Goal: Obtain resource: Obtain resource

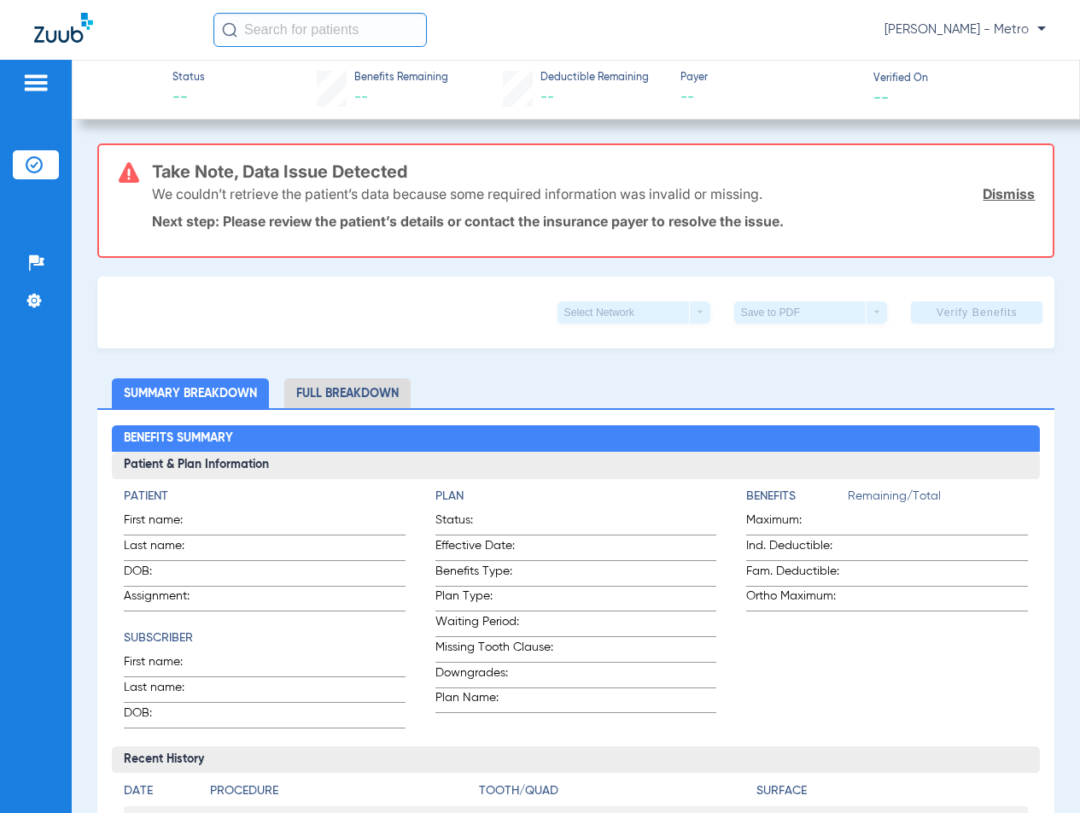
click at [348, 41] on input "text" at bounding box center [321, 30] width 214 height 34
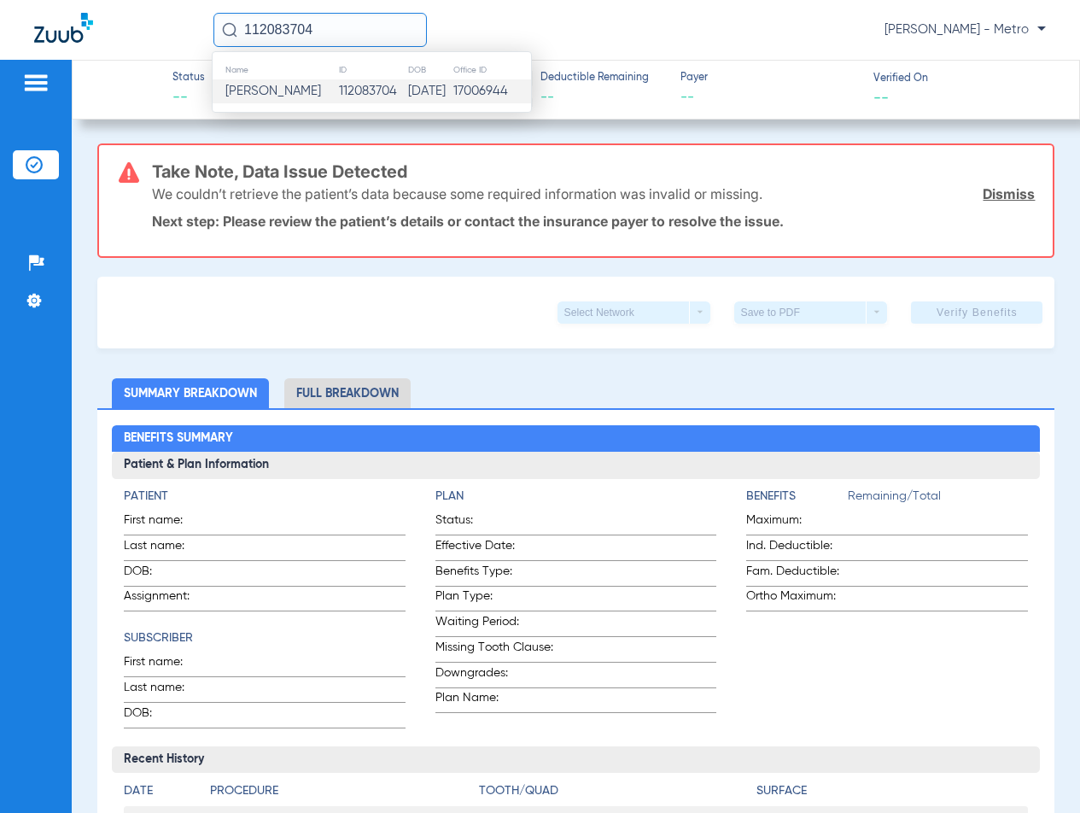
click at [407, 94] on td "08/01/1981" at bounding box center [429, 91] width 45 height 24
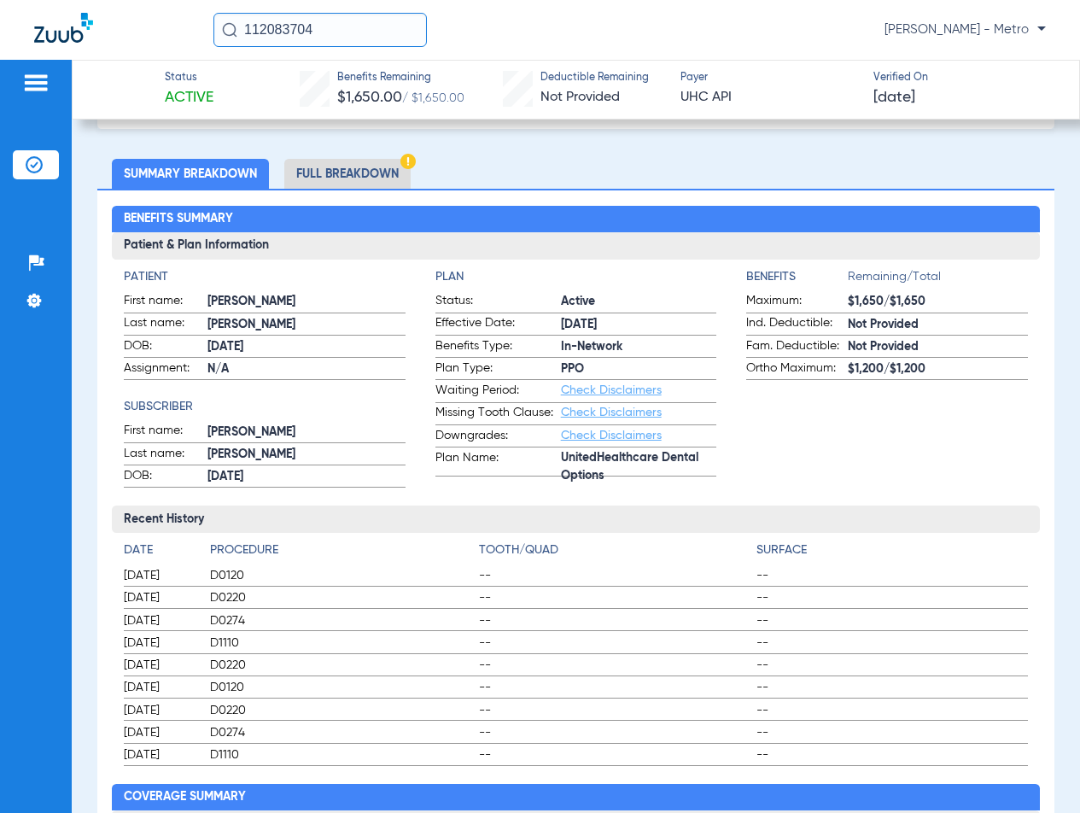
scroll to position [85, 0]
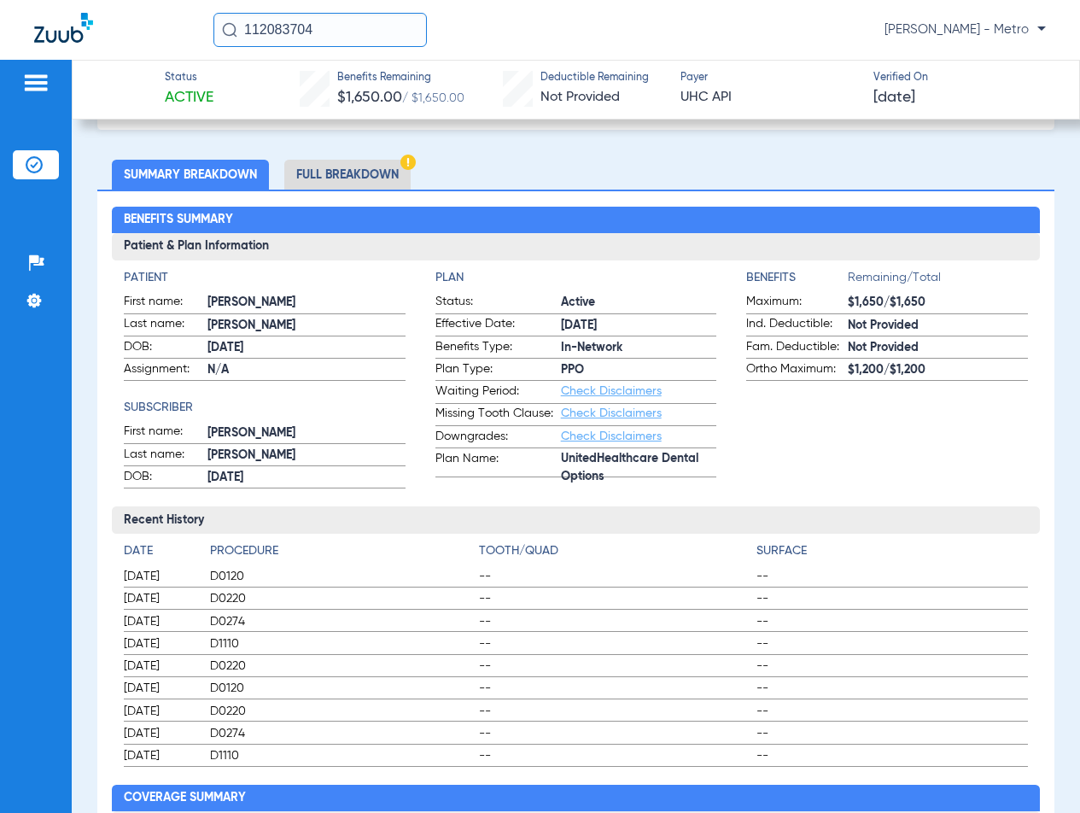
click at [366, 173] on li "Full Breakdown" at bounding box center [347, 175] width 126 height 30
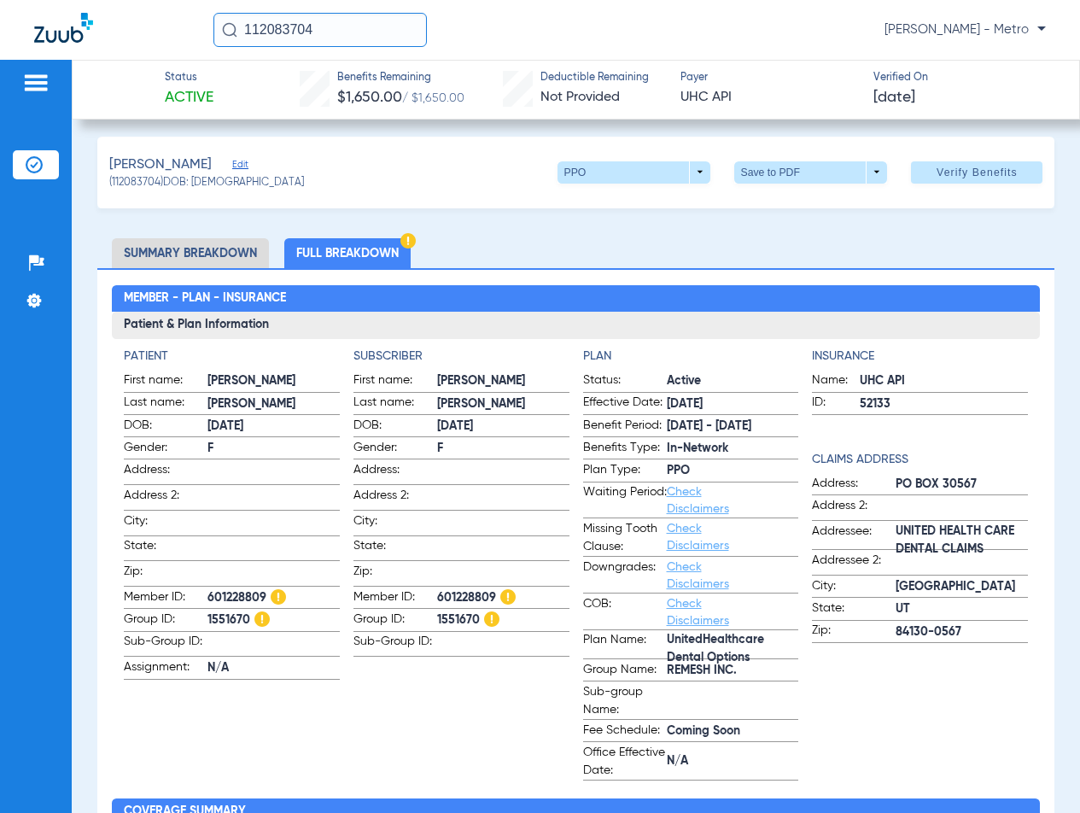
scroll to position [0, 0]
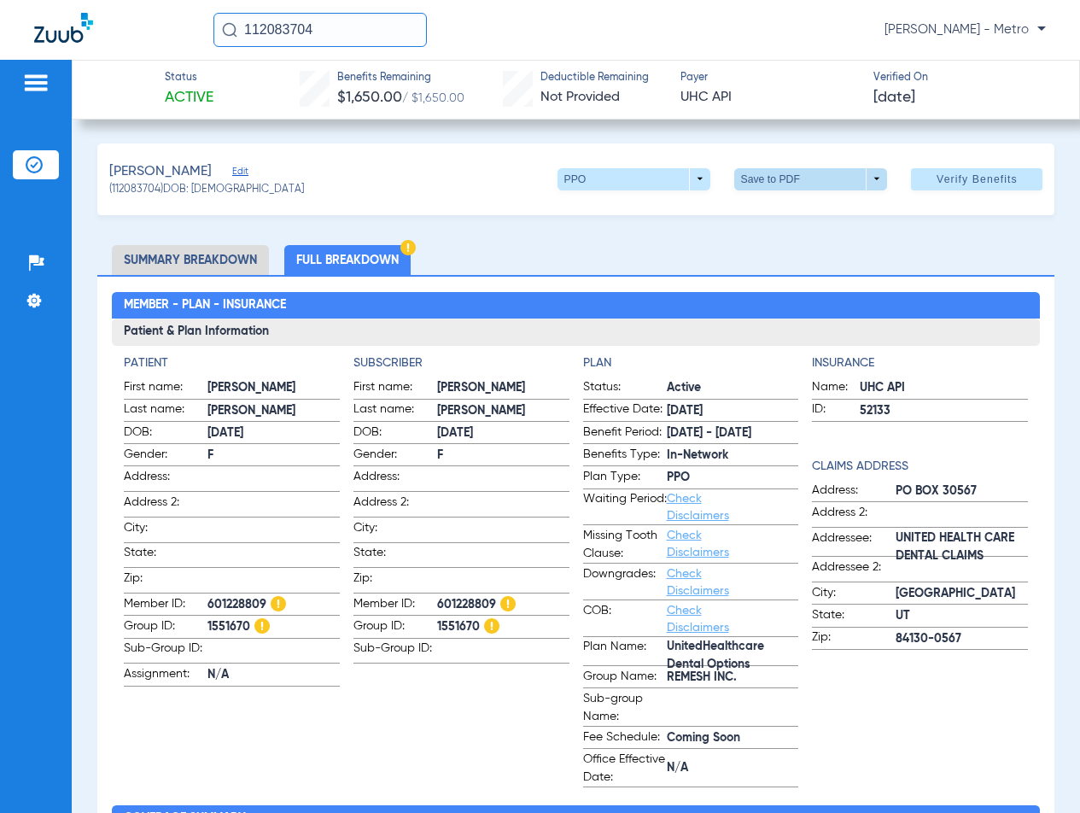
click at [797, 188] on span at bounding box center [811, 179] width 41 height 41
click at [796, 207] on span "Save to PDF" at bounding box center [804, 213] width 67 height 12
drag, startPoint x: 319, startPoint y: 40, endPoint x: 235, endPoint y: 44, distance: 83.8
click at [237, 42] on input "112083704" at bounding box center [321, 30] width 214 height 34
type input "112052322"
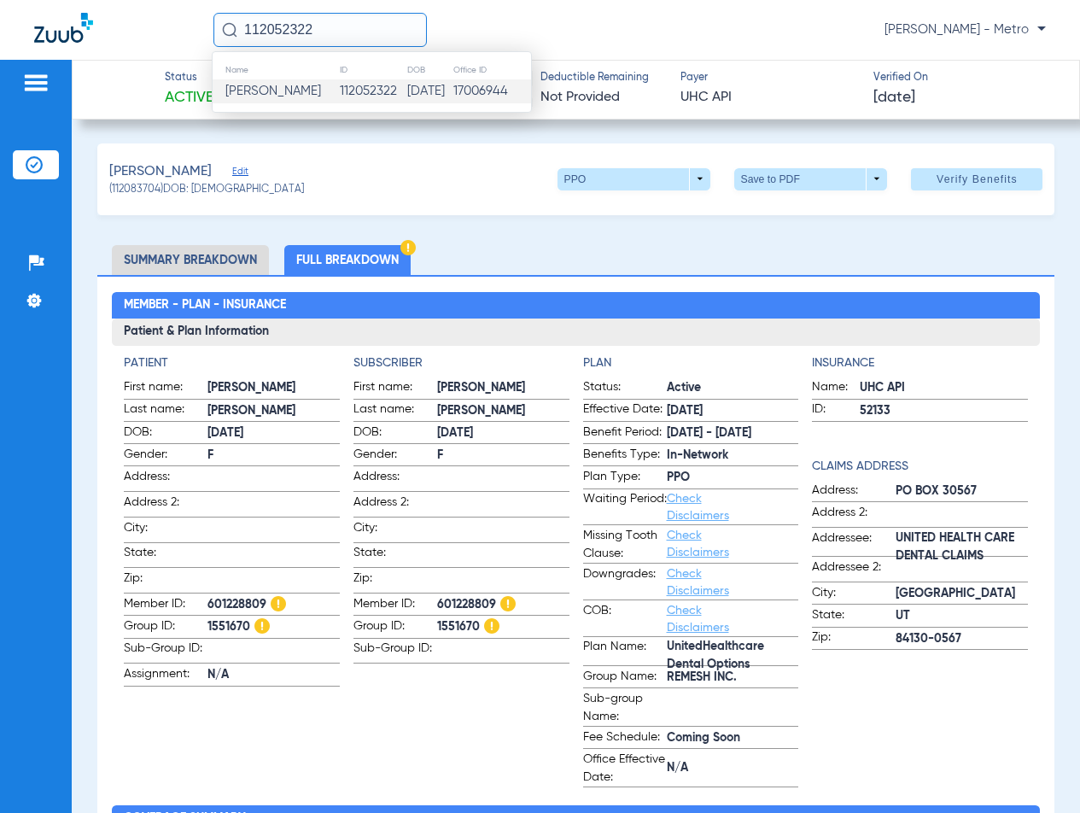
click at [325, 100] on td "Claudia L Balderrama" at bounding box center [276, 91] width 126 height 24
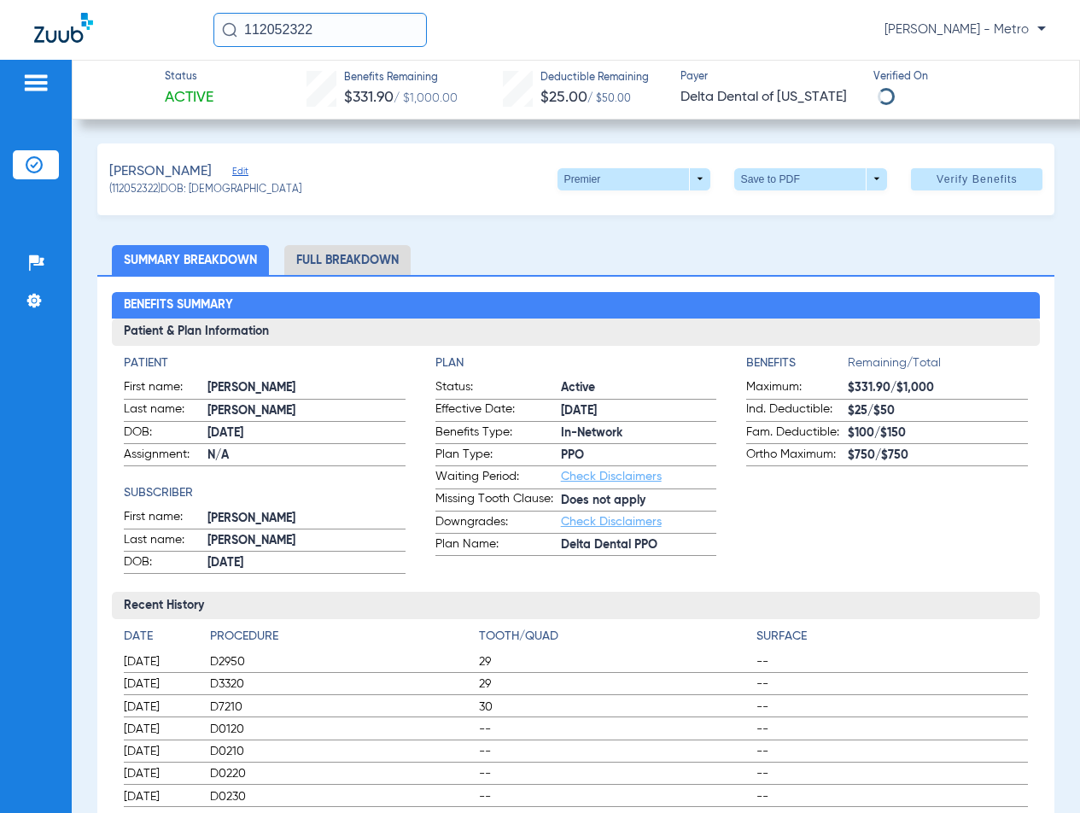
click at [366, 264] on li "Full Breakdown" at bounding box center [347, 260] width 126 height 30
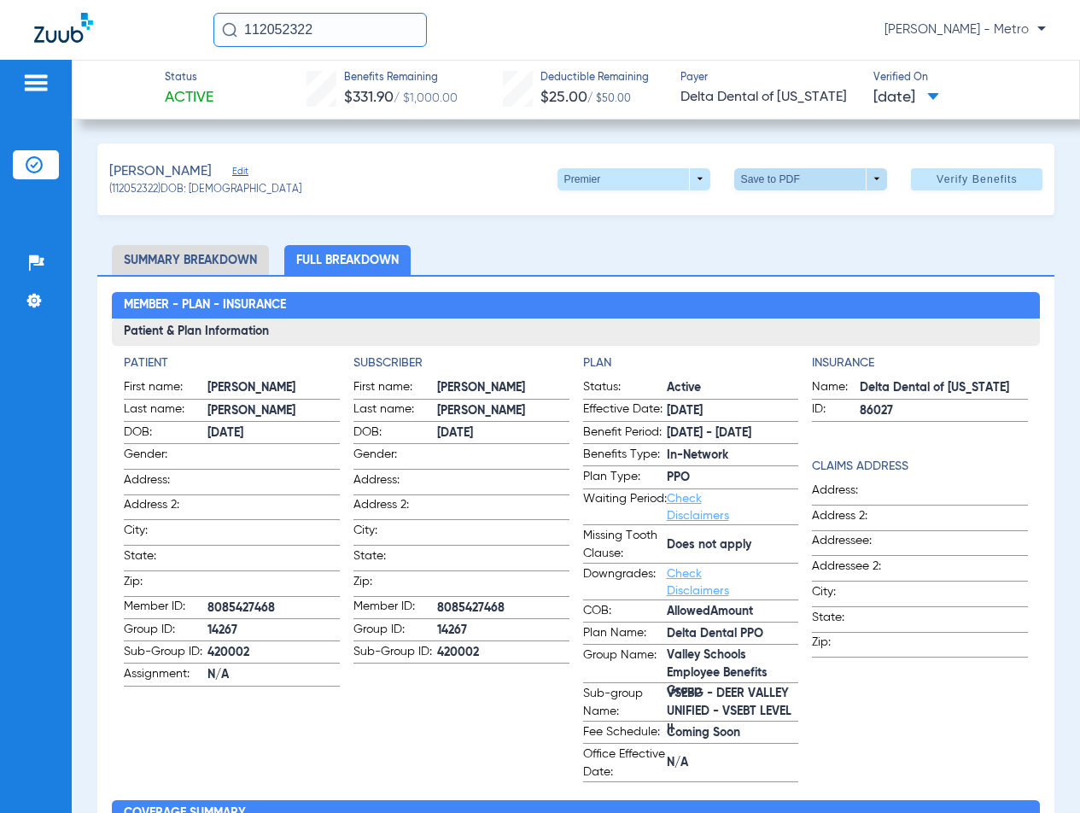
click at [791, 182] on span at bounding box center [811, 179] width 41 height 41
click at [787, 209] on span "Save to PDF" at bounding box center [804, 213] width 67 height 12
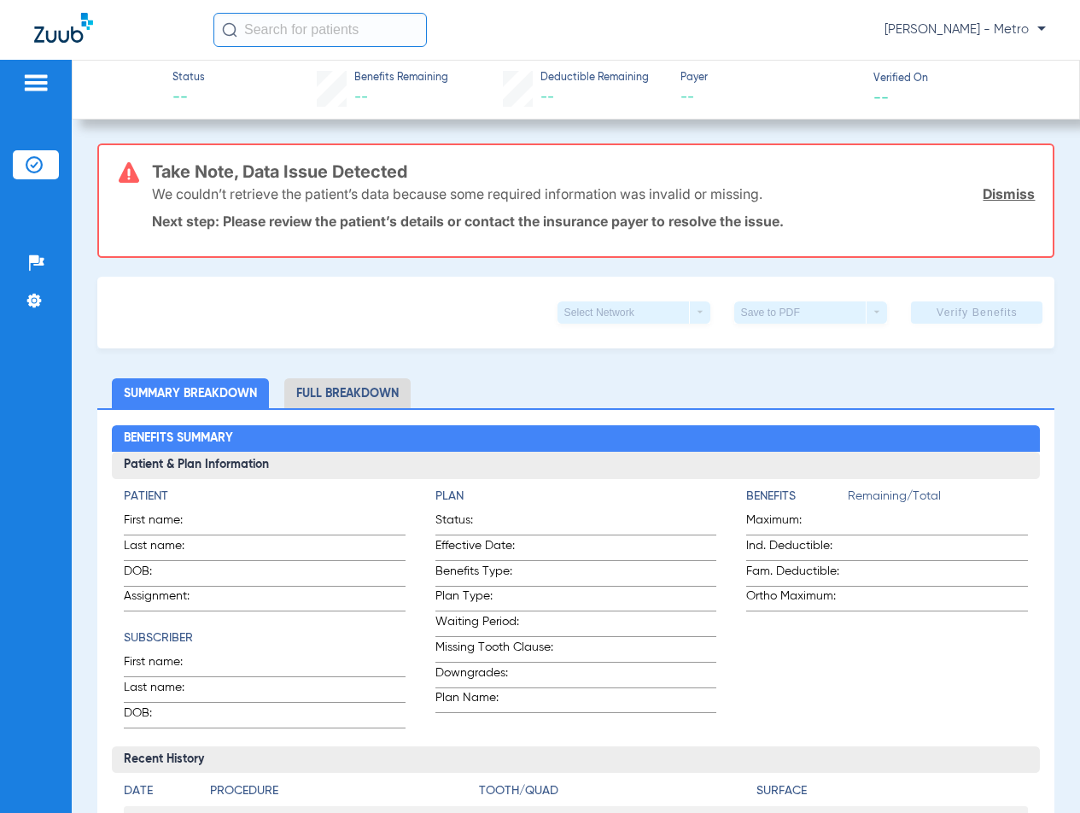
click at [283, 34] on input "text" at bounding box center [321, 30] width 214 height 34
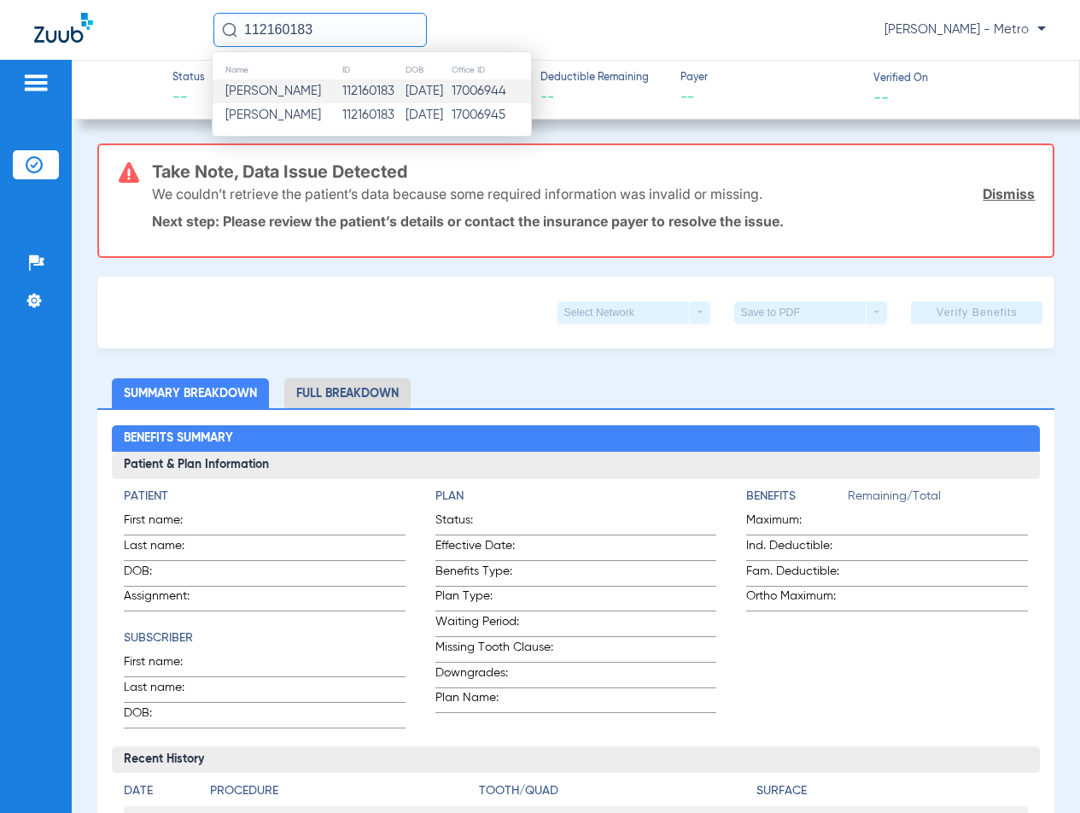
type input "112160183"
click at [504, 89] on td "17006944" at bounding box center [491, 91] width 80 height 24
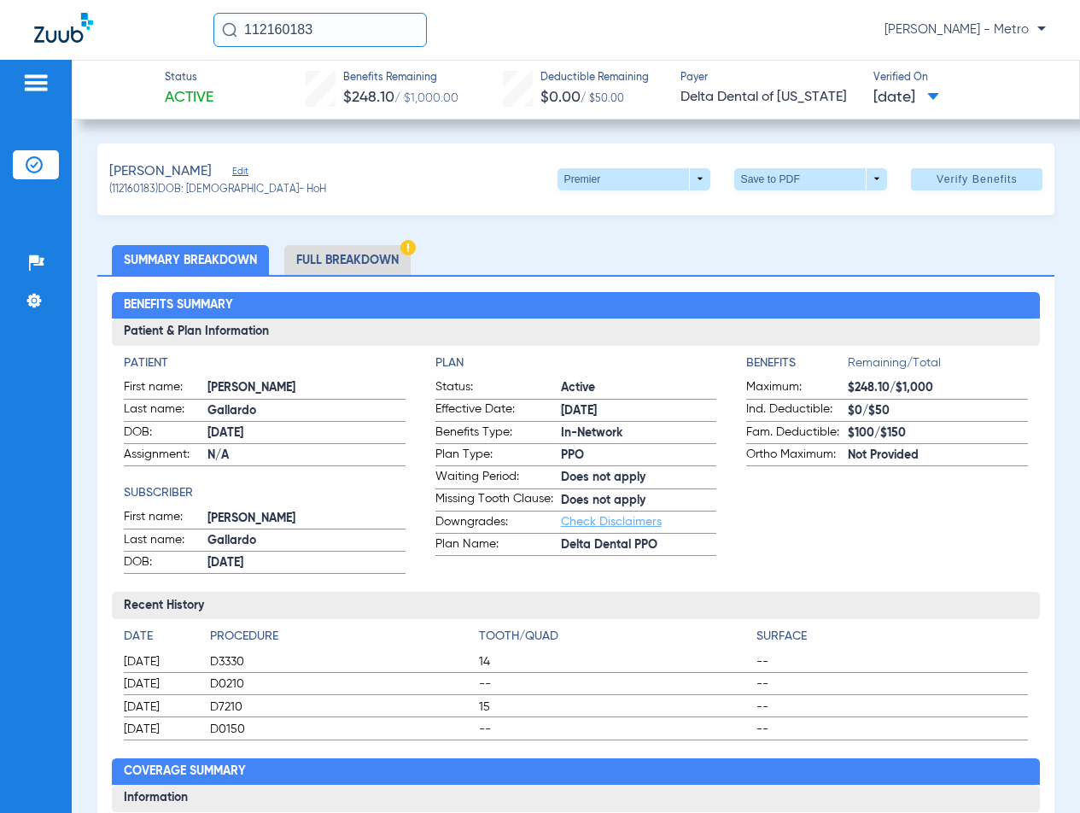
click at [371, 257] on li "Full Breakdown" at bounding box center [347, 260] width 126 height 30
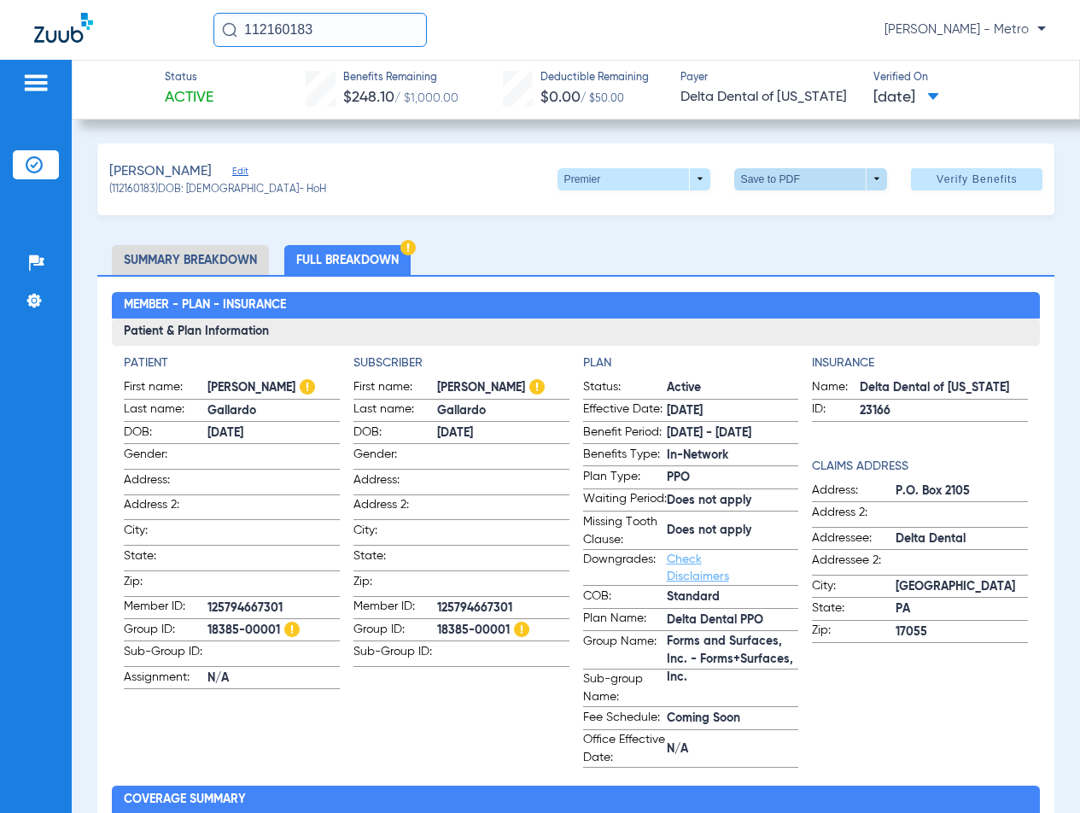
click at [817, 179] on span at bounding box center [811, 179] width 41 height 41
click at [783, 215] on span "Save to PDF" at bounding box center [804, 213] width 67 height 12
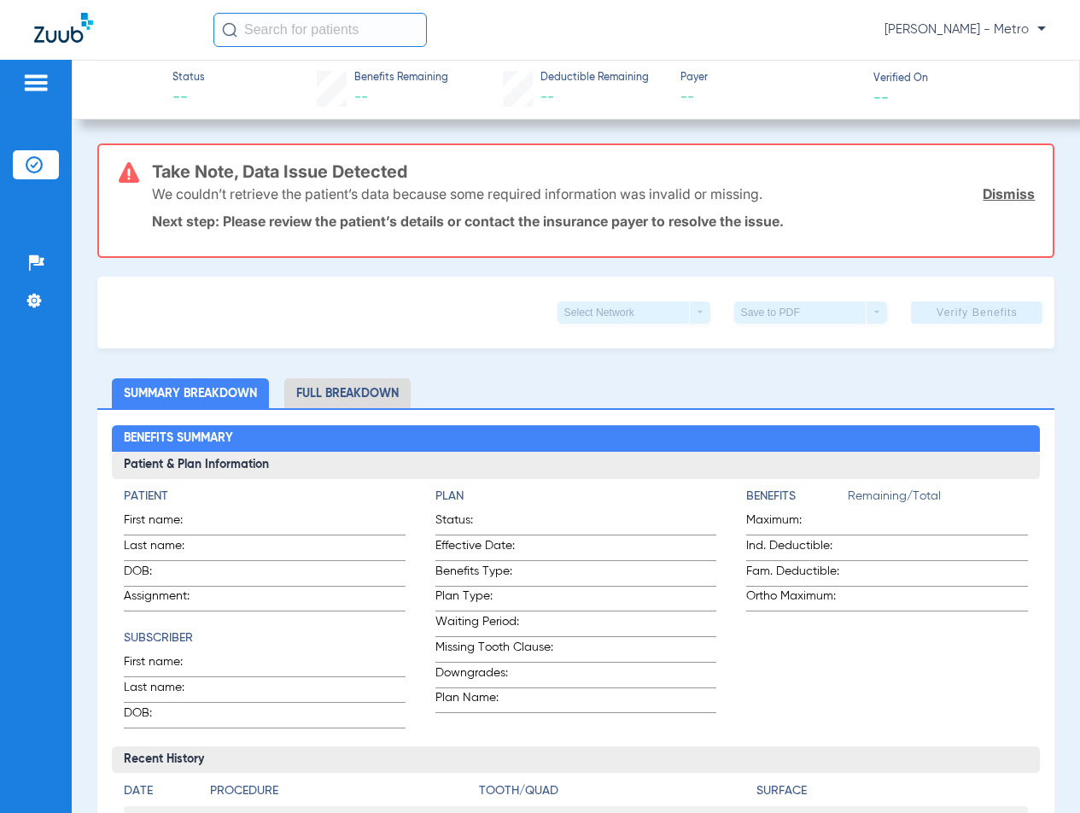
click at [272, 32] on input "text" at bounding box center [321, 30] width 214 height 34
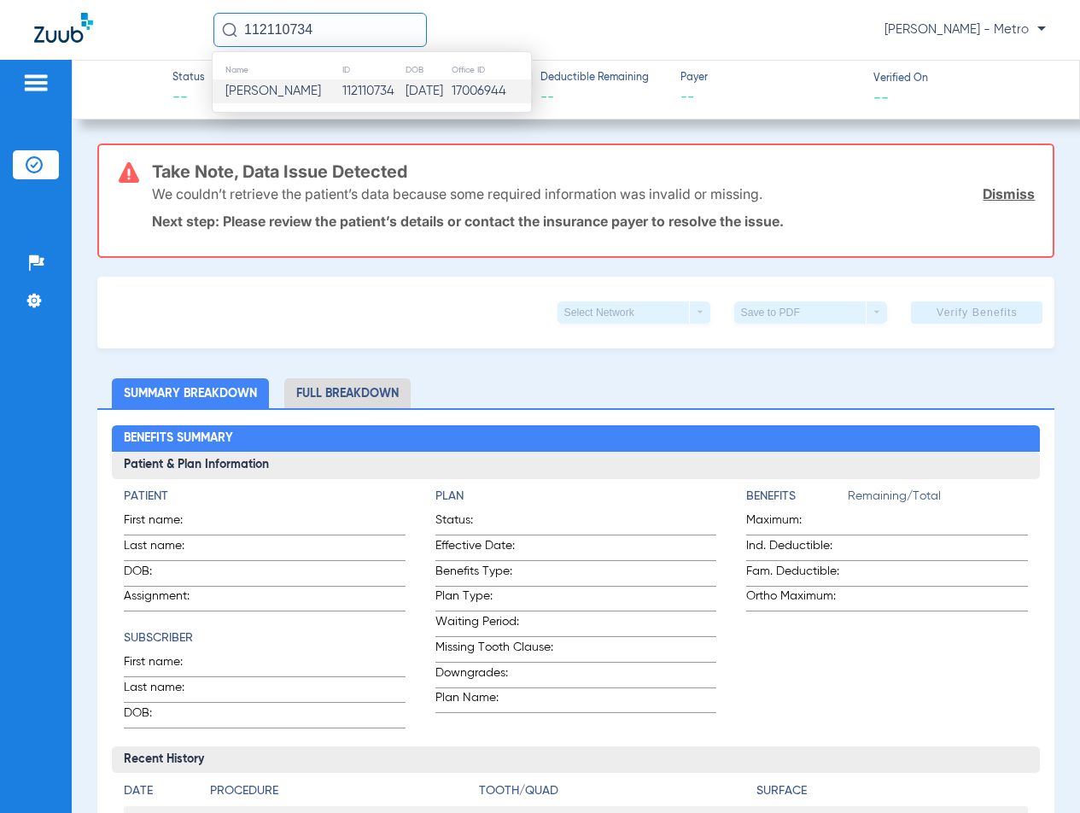
click at [321, 97] on td "Maricela Cornils" at bounding box center [277, 91] width 129 height 24
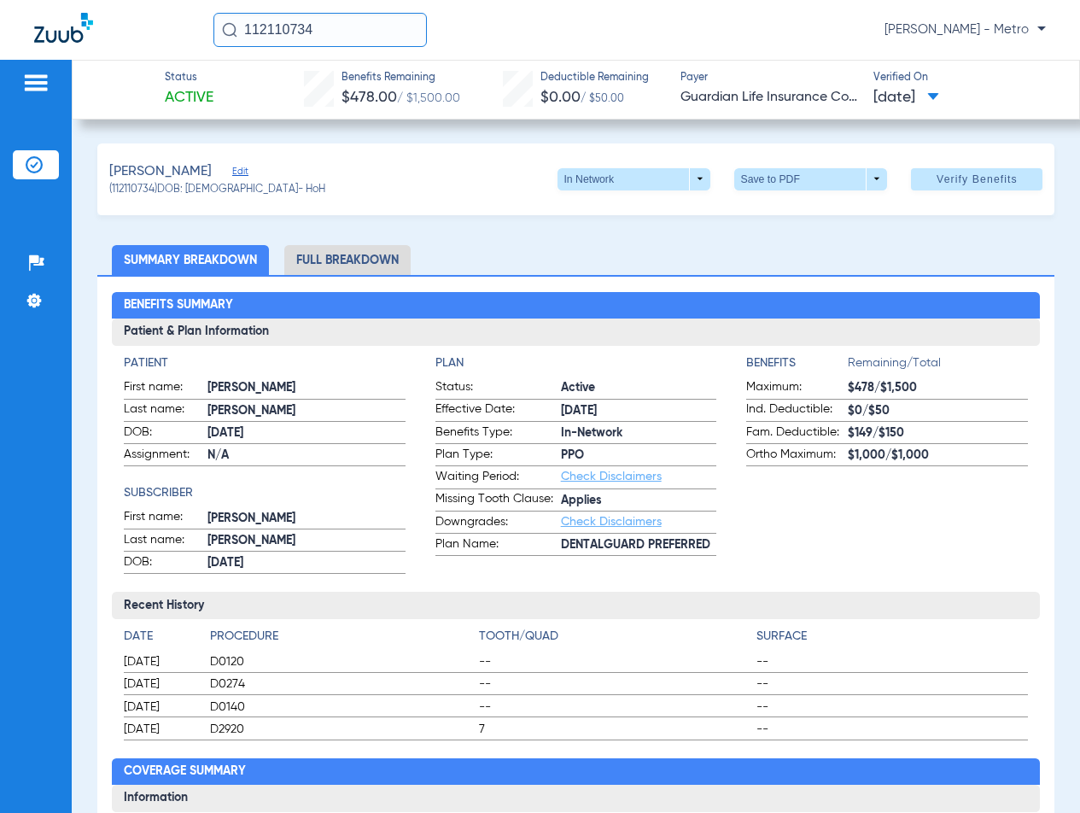
click at [352, 262] on li "Full Breakdown" at bounding box center [347, 260] width 126 height 30
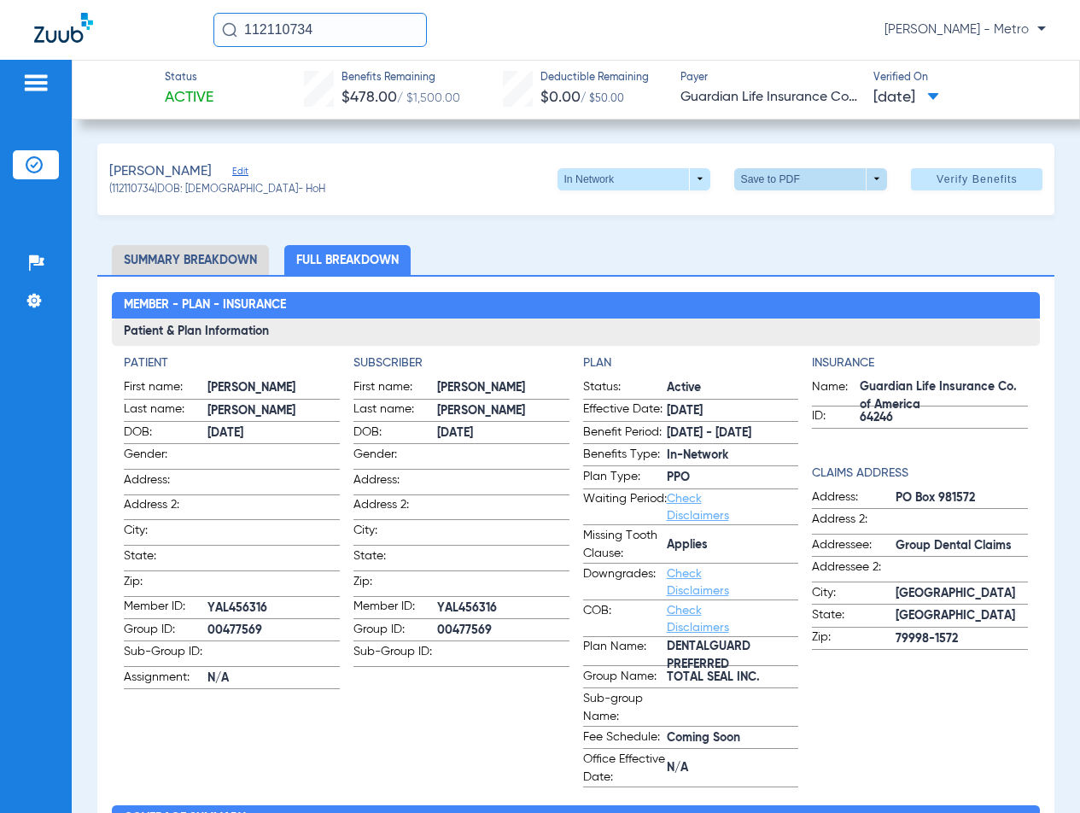
click at [811, 176] on span at bounding box center [811, 179] width 41 height 41
click at [782, 207] on span "Save to PDF" at bounding box center [804, 213] width 67 height 12
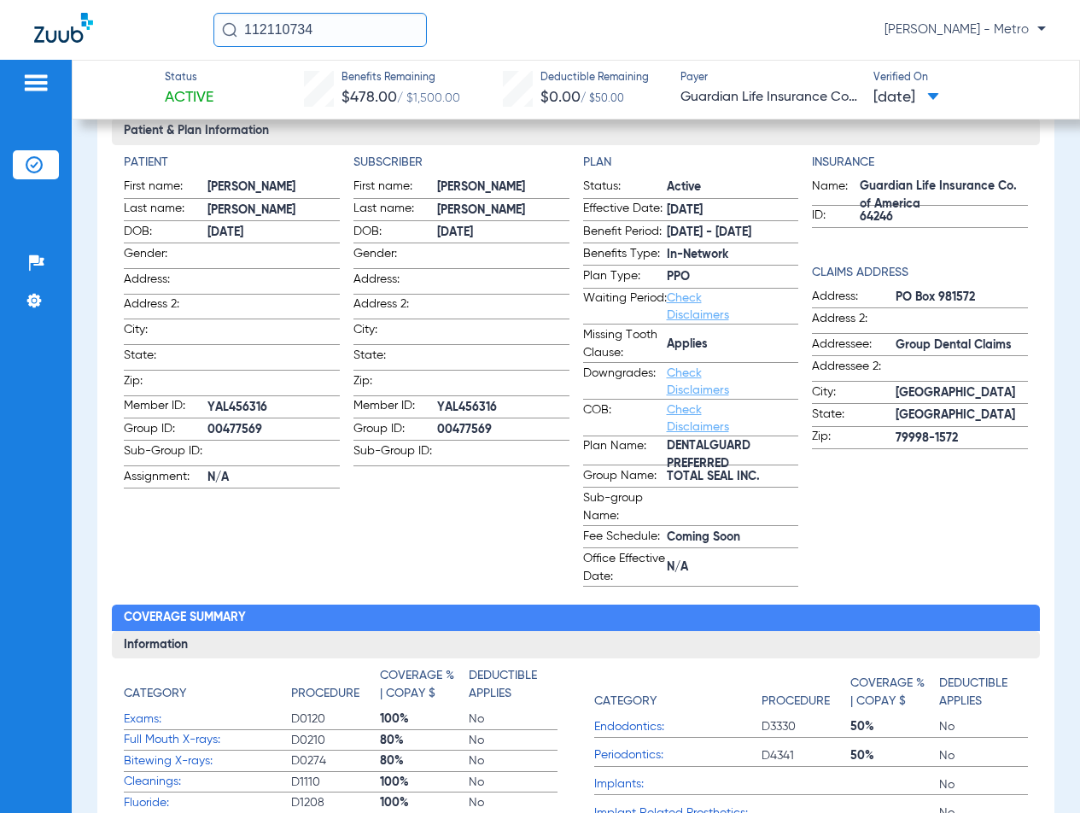
scroll to position [171, 0]
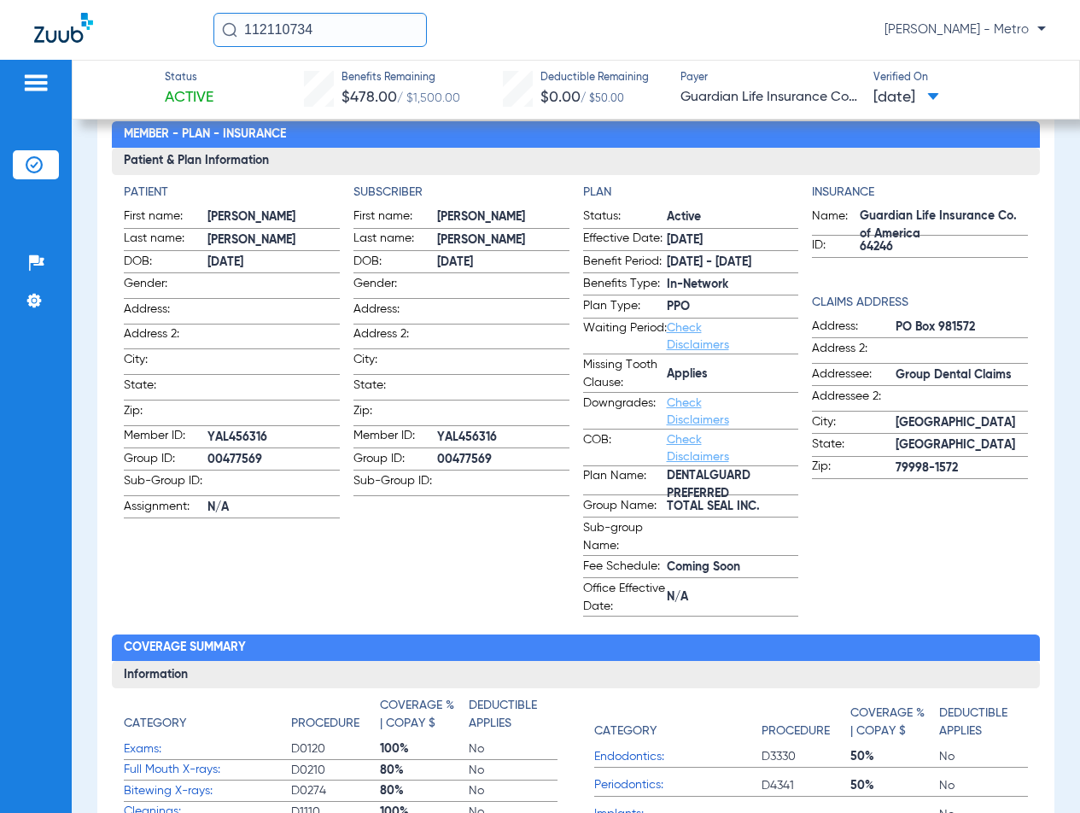
drag, startPoint x: 256, startPoint y: 35, endPoint x: 179, endPoint y: 50, distance: 79.1
click at [179, 50] on div "112110734 Maria Garibaldi - Metro" at bounding box center [540, 30] width 1080 height 60
type input "112078890"
drag, startPoint x: 352, startPoint y: 27, endPoint x: 2, endPoint y: 67, distance: 352.4
click at [24, 59] on div "112078890 Maria Garibaldi - Metro" at bounding box center [540, 30] width 1080 height 60
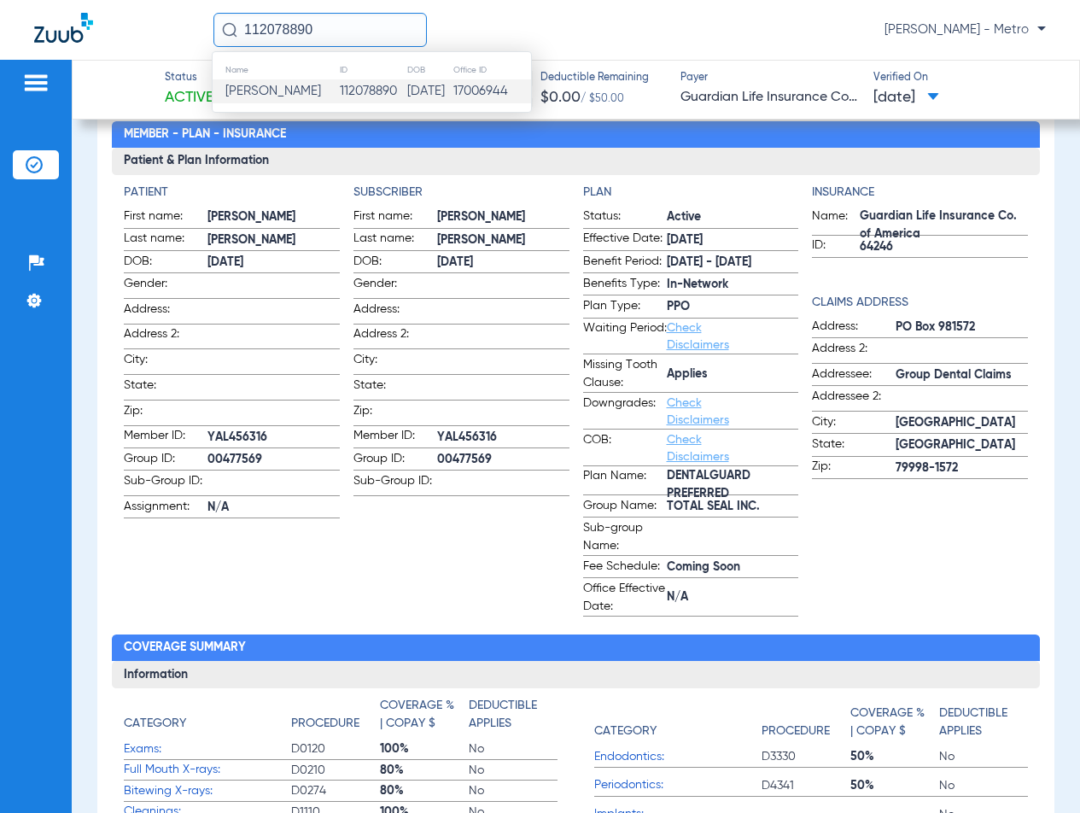
type input "112078890"
click at [272, 86] on span "Richard Anderson" at bounding box center [273, 91] width 96 height 13
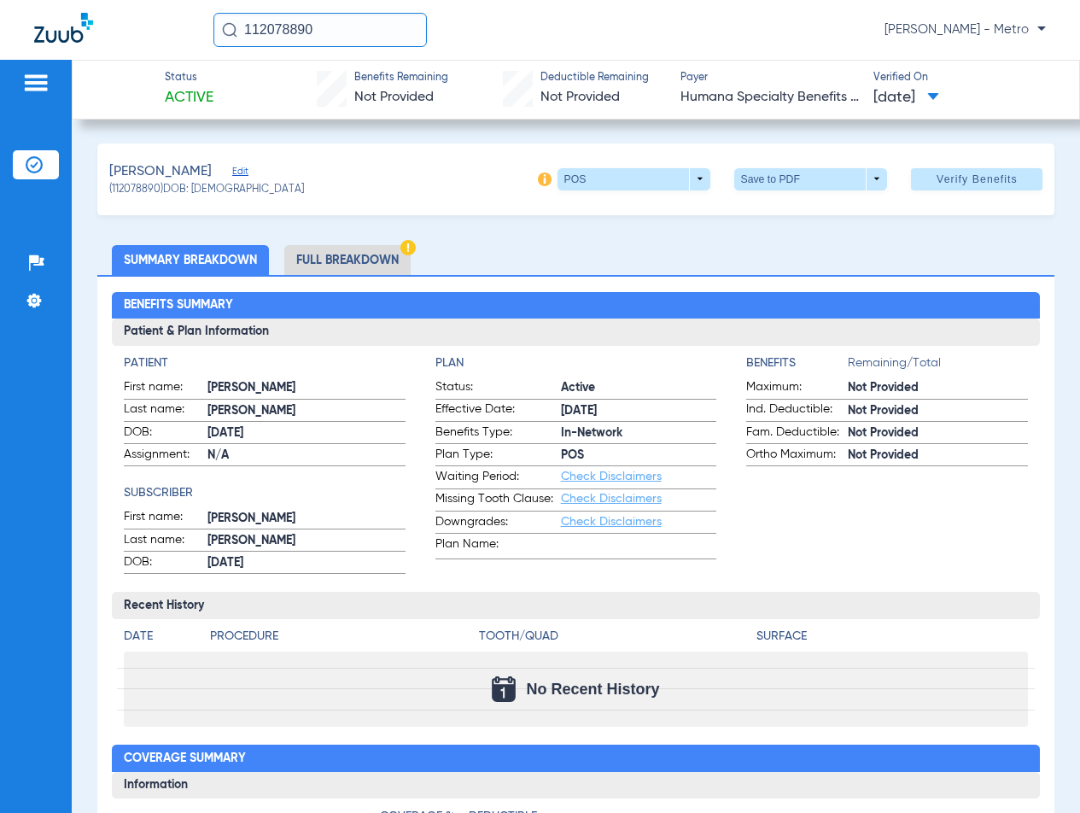
click at [322, 264] on li "Full Breakdown" at bounding box center [347, 260] width 126 height 30
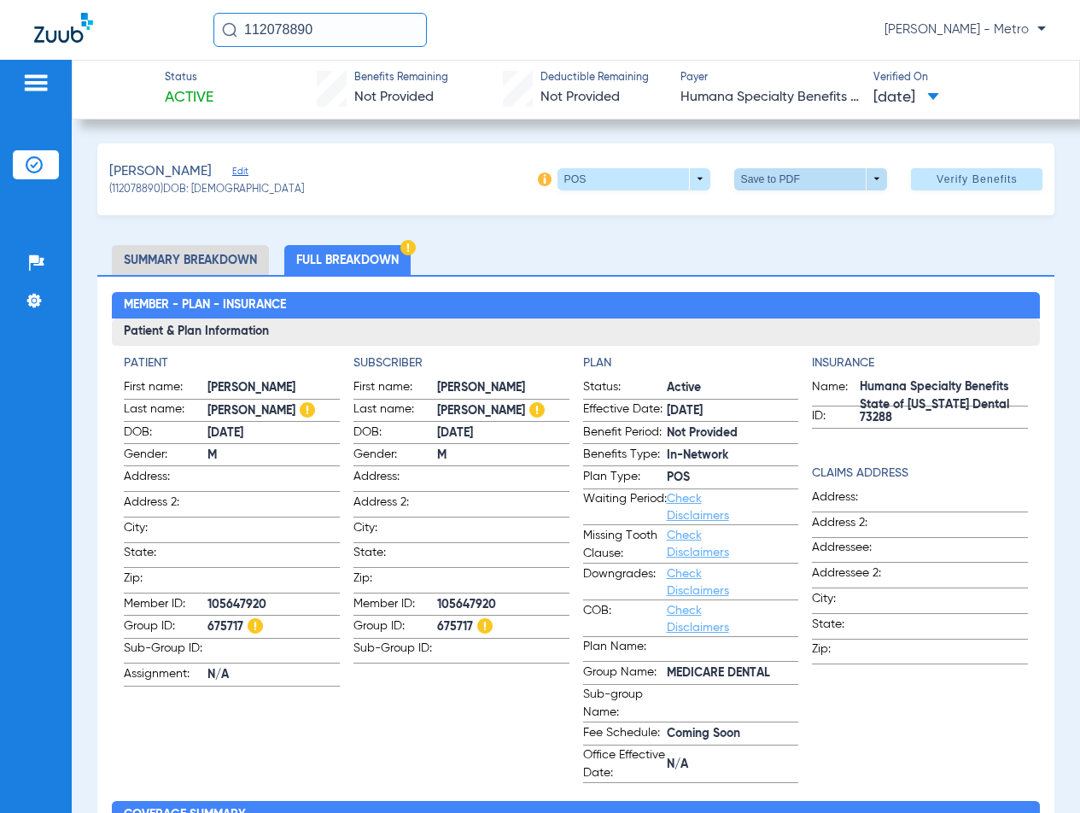
click at [791, 181] on span at bounding box center [811, 179] width 41 height 41
click at [800, 205] on button "insert_drive_file Save to PDF" at bounding box center [787, 213] width 129 height 34
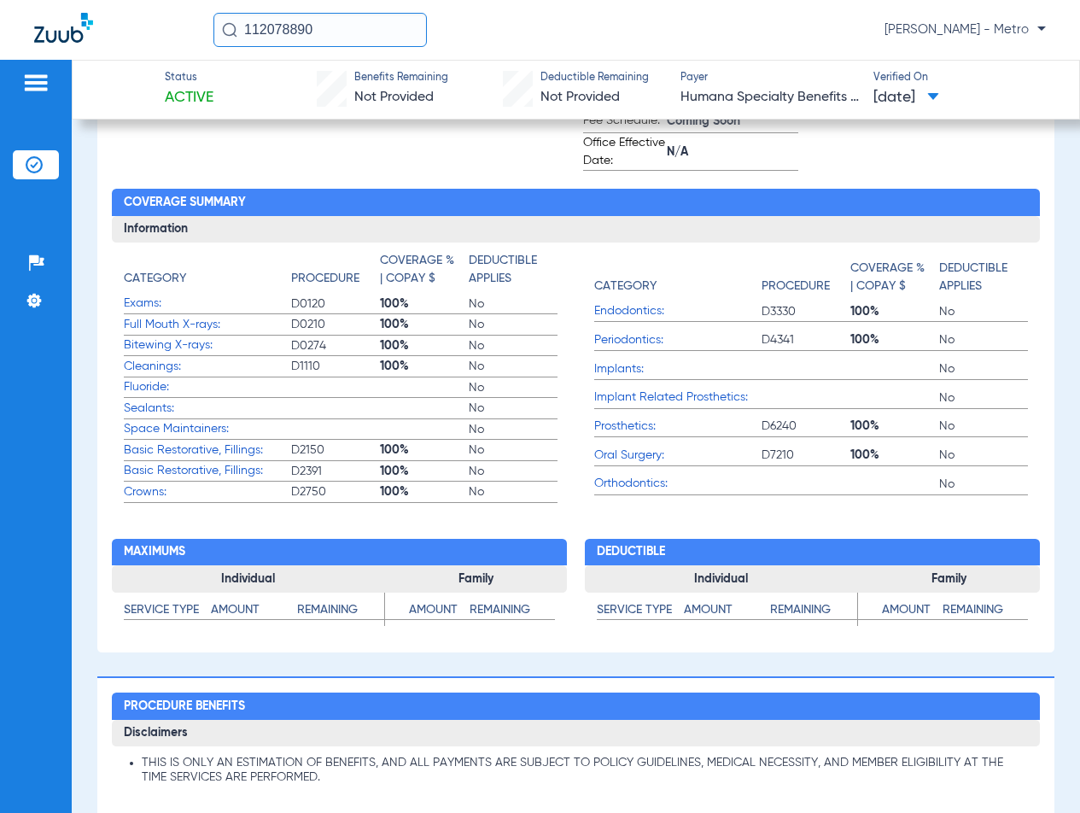
scroll to position [769, 0]
